Goal: Task Accomplishment & Management: Use online tool/utility

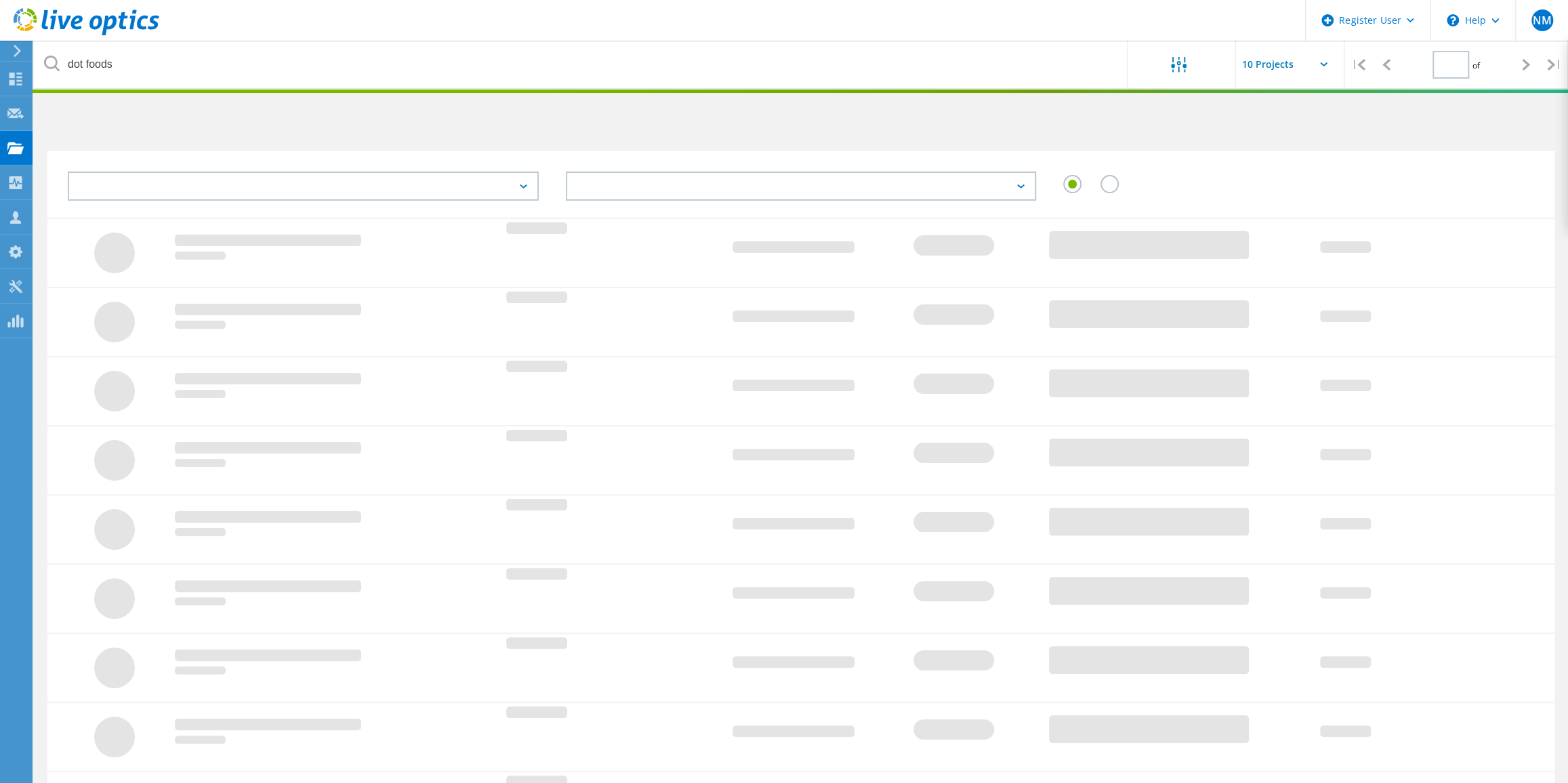
type input "1"
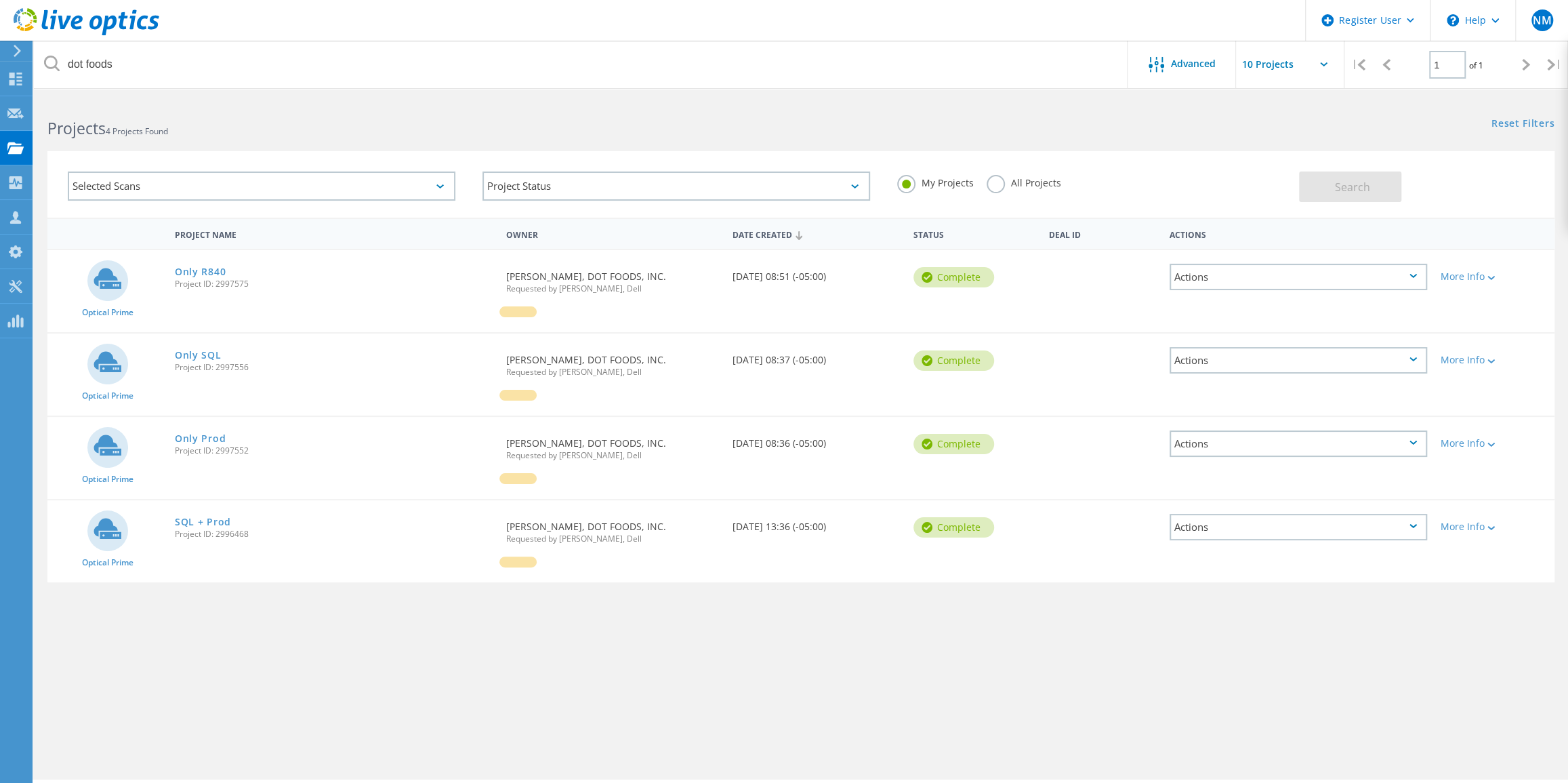
click at [35, 18] on use at bounding box center [86, 22] width 146 height 27
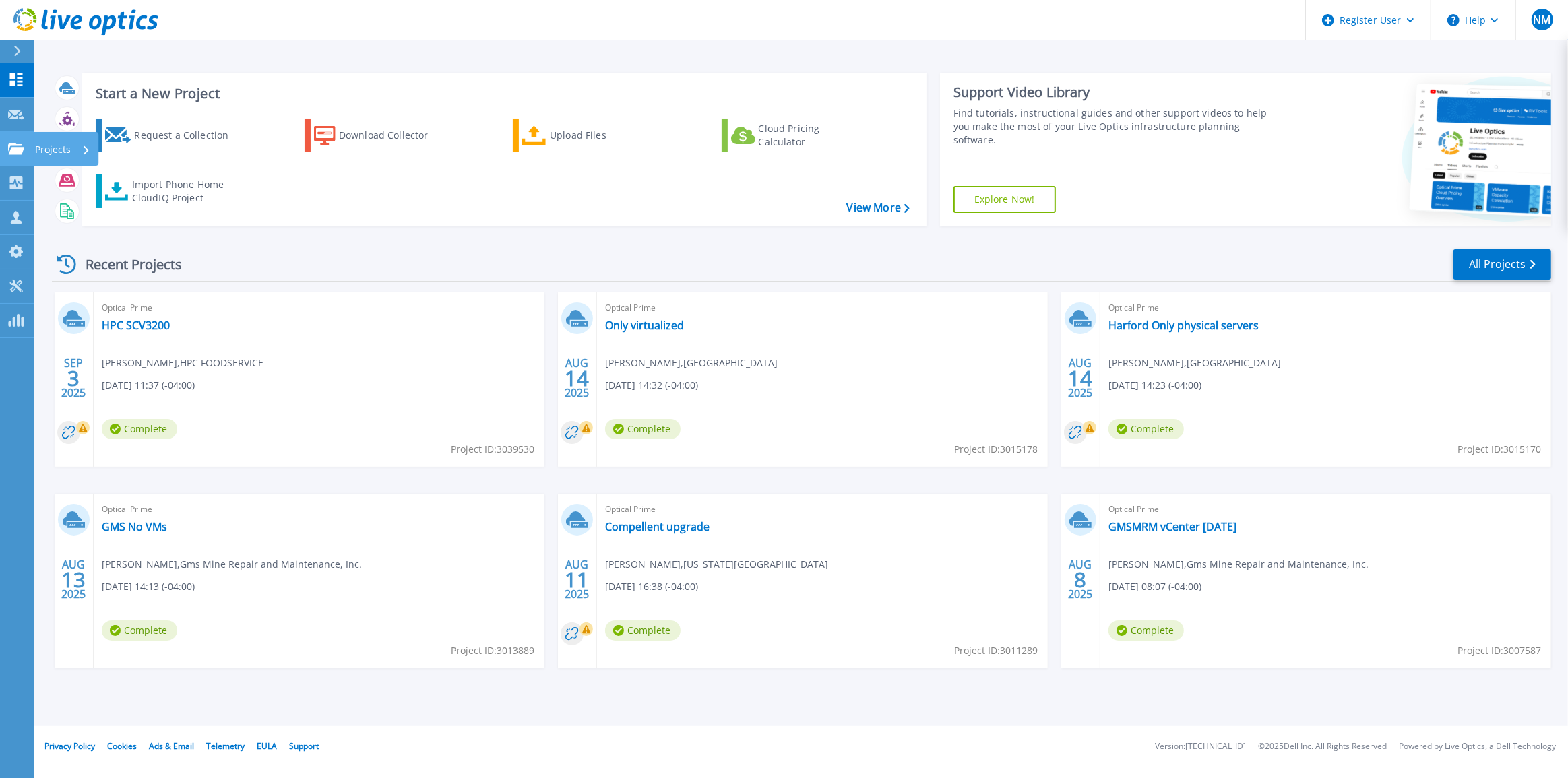
click at [28, 144] on link "Projects Projects" at bounding box center [17, 149] width 34 height 34
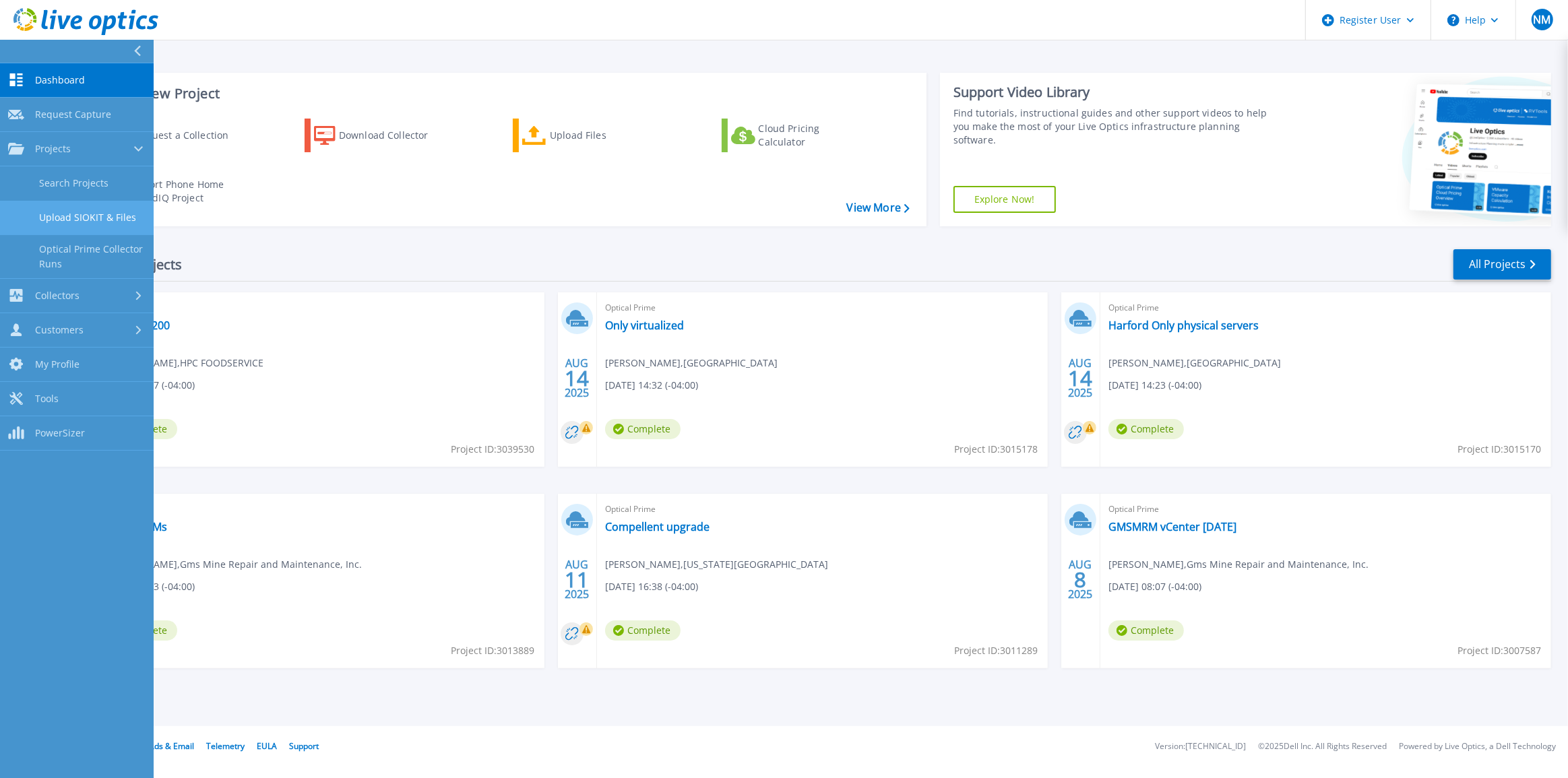
click at [71, 216] on link "Upload SIOKIT & Files" at bounding box center [76, 218] width 153 height 34
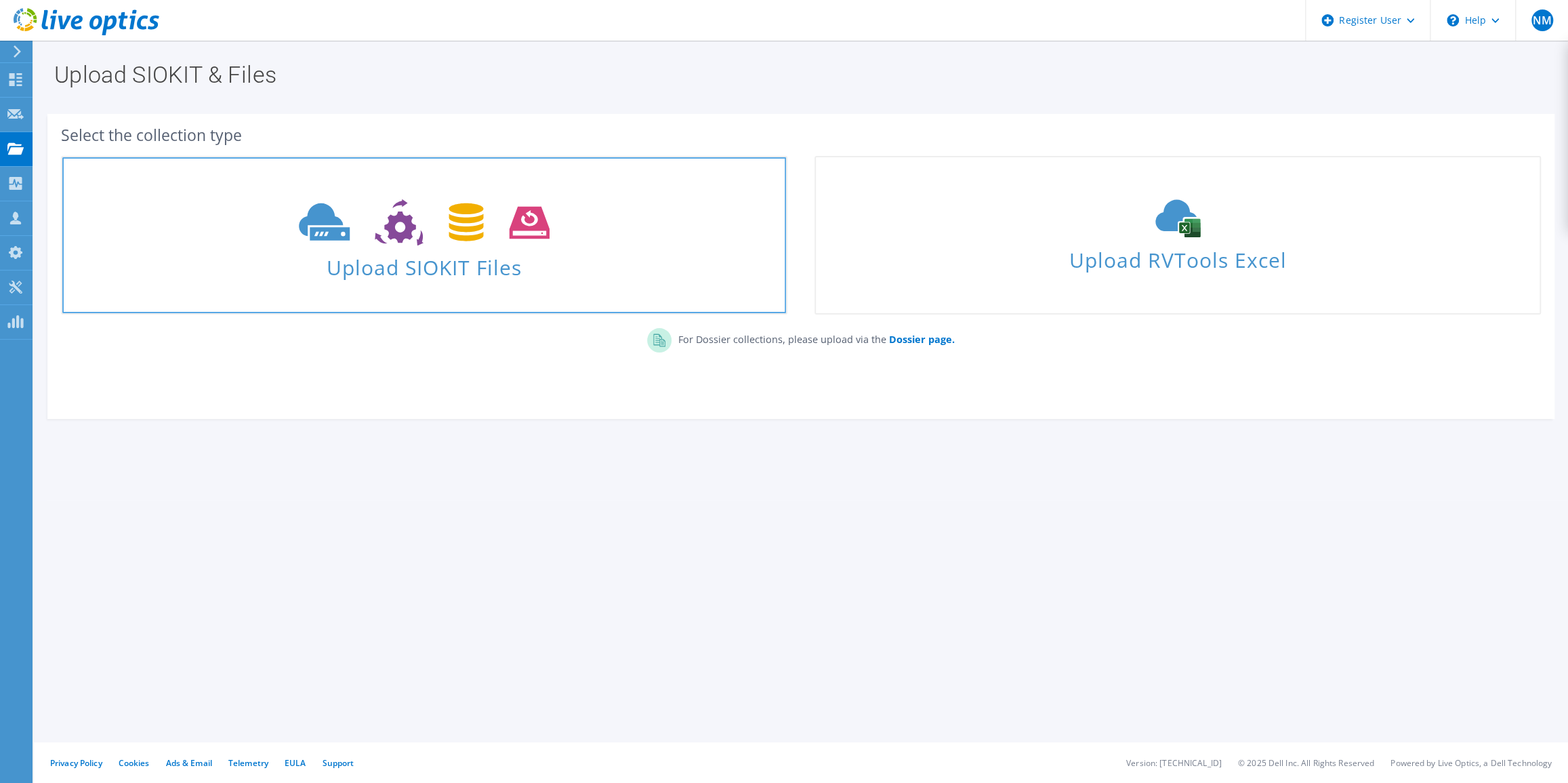
click at [609, 223] on span at bounding box center [424, 221] width 723 height 57
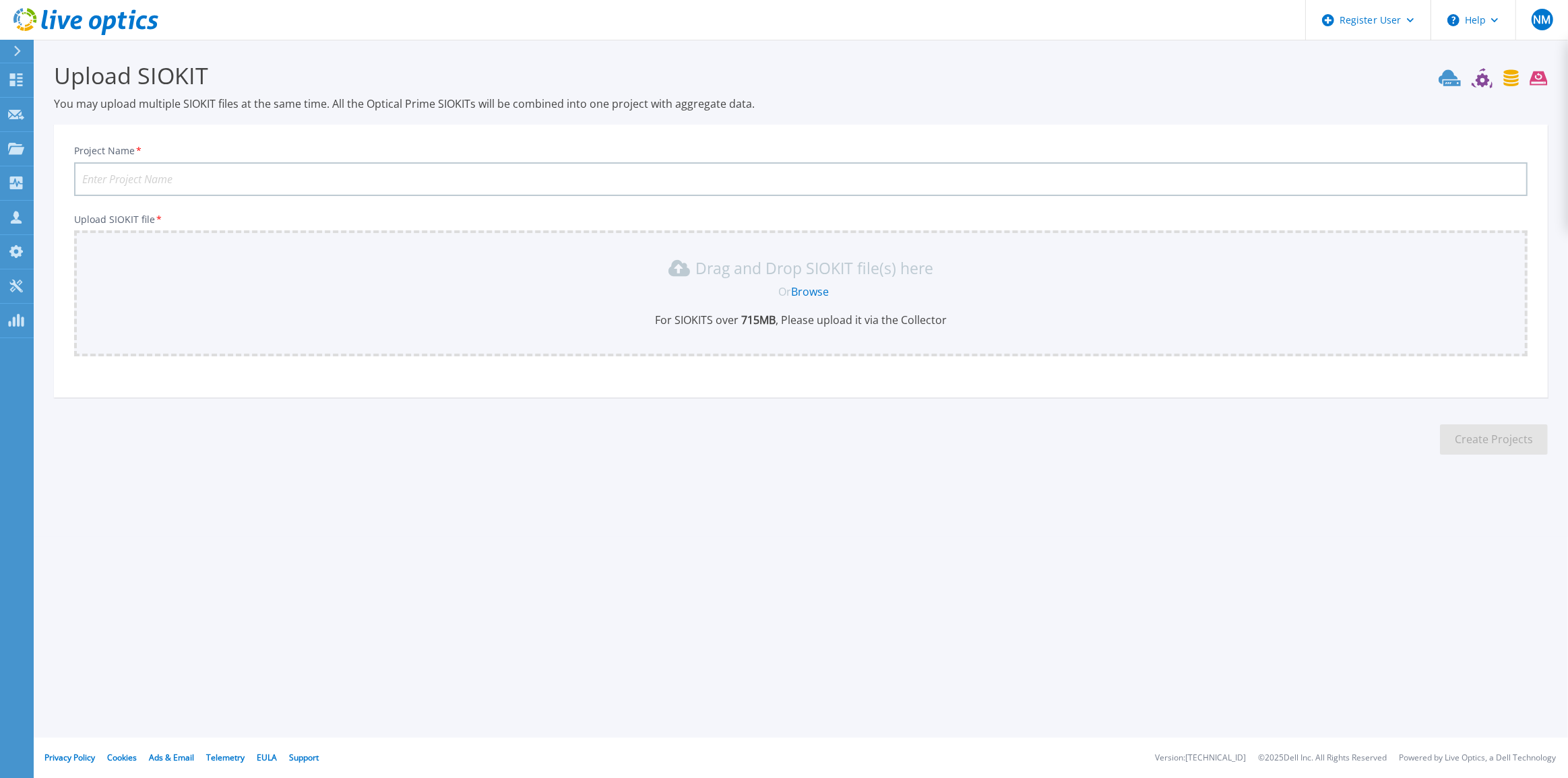
click at [819, 295] on link "Browse" at bounding box center [810, 291] width 38 height 15
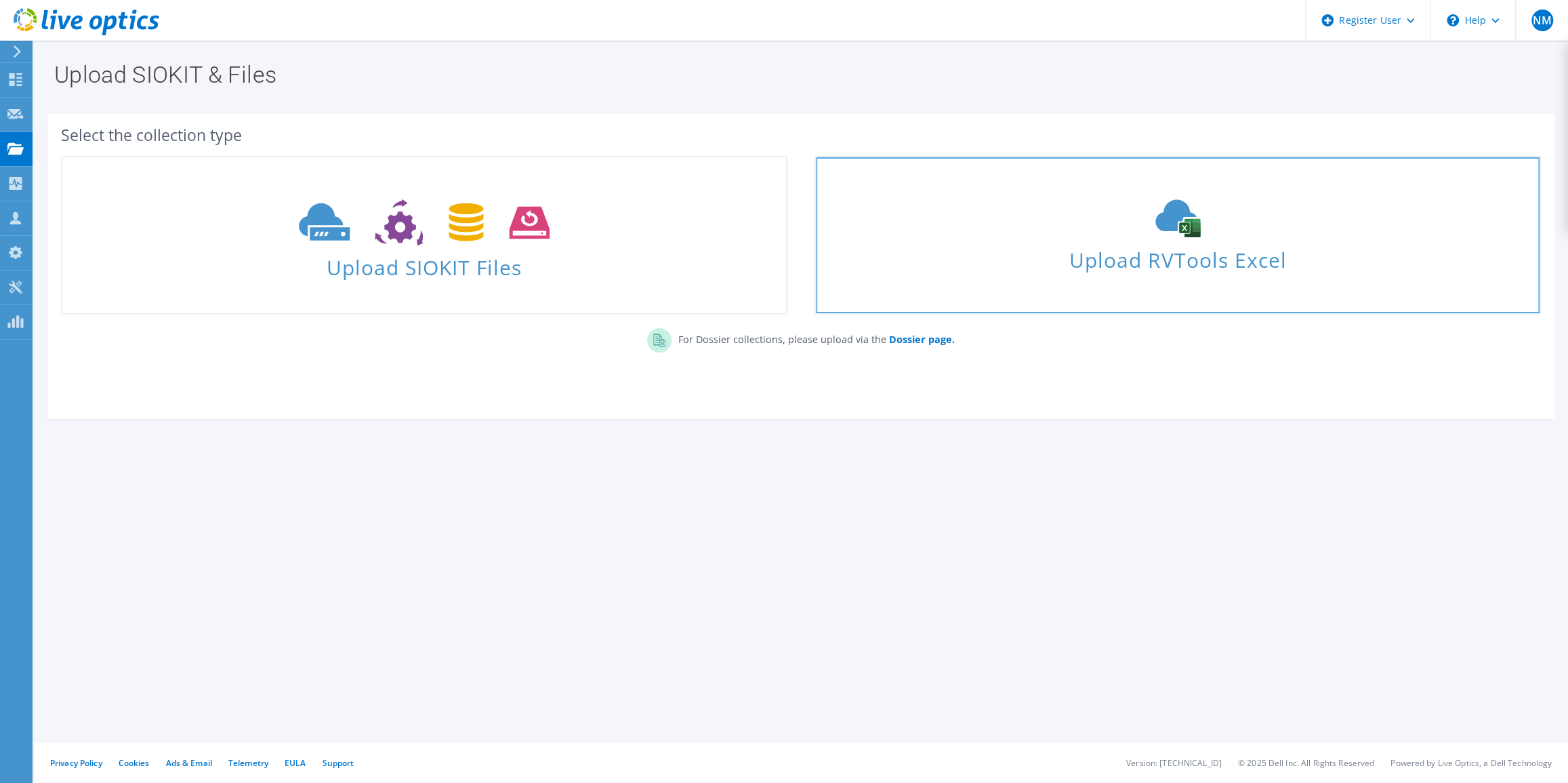
click at [1144, 224] on icon at bounding box center [1177, 218] width 203 height 38
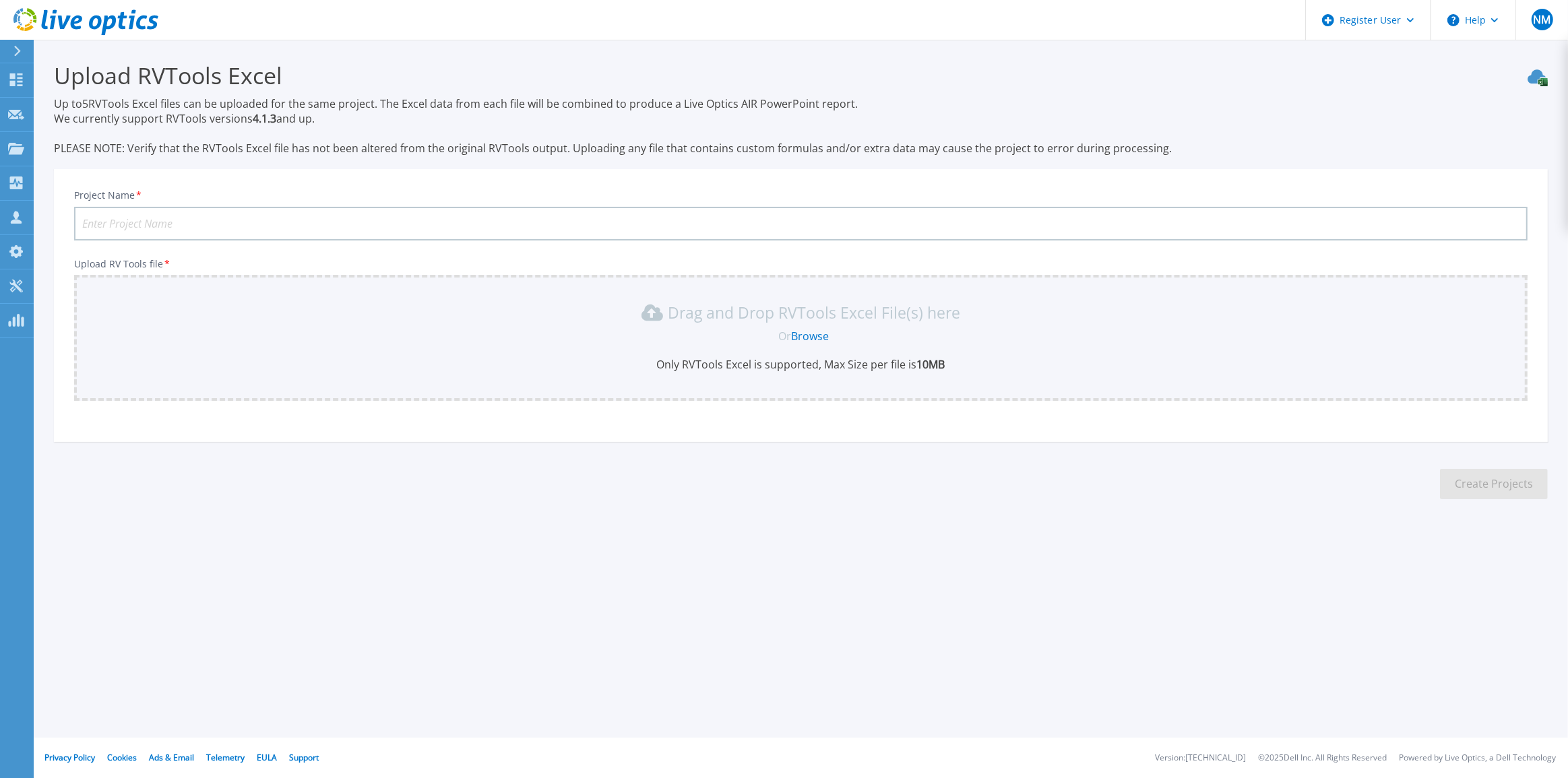
click at [810, 333] on link "Browse" at bounding box center [810, 336] width 38 height 15
